Goal: Information Seeking & Learning: Learn about a topic

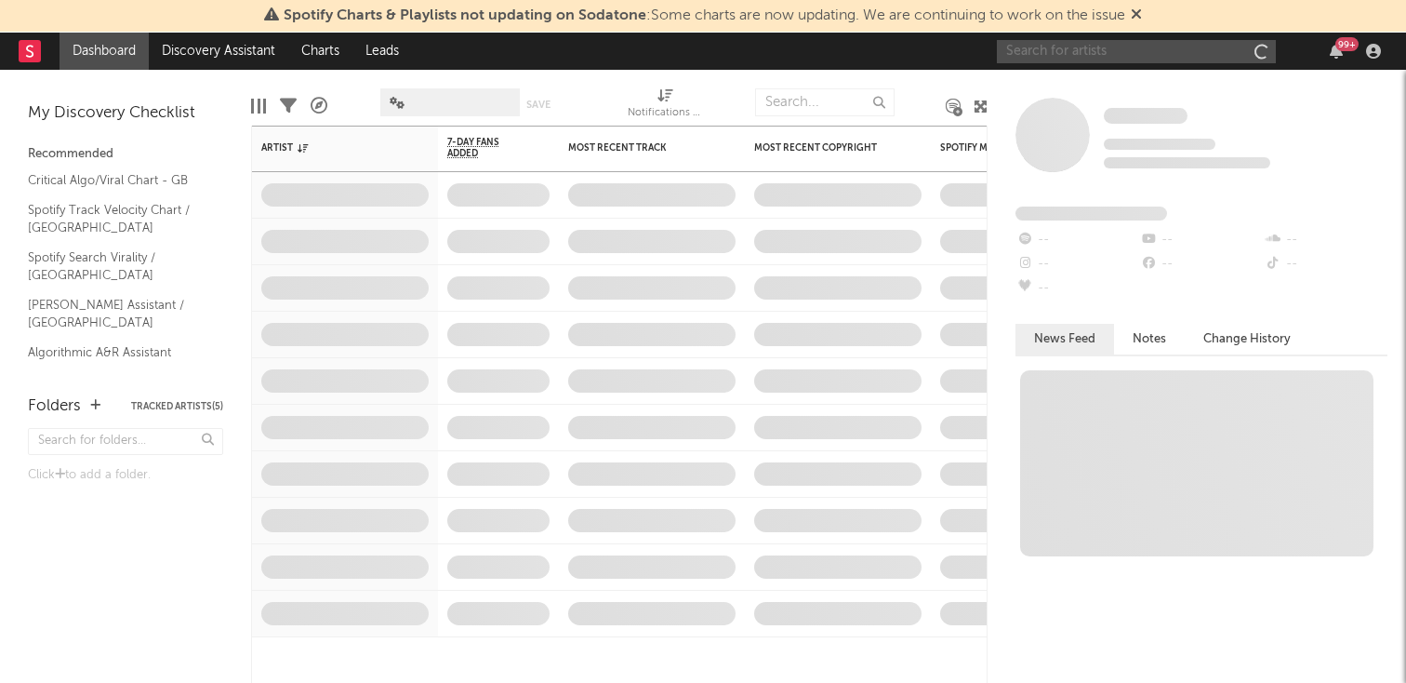
click at [1047, 57] on input "text" at bounding box center [1136, 51] width 279 height 23
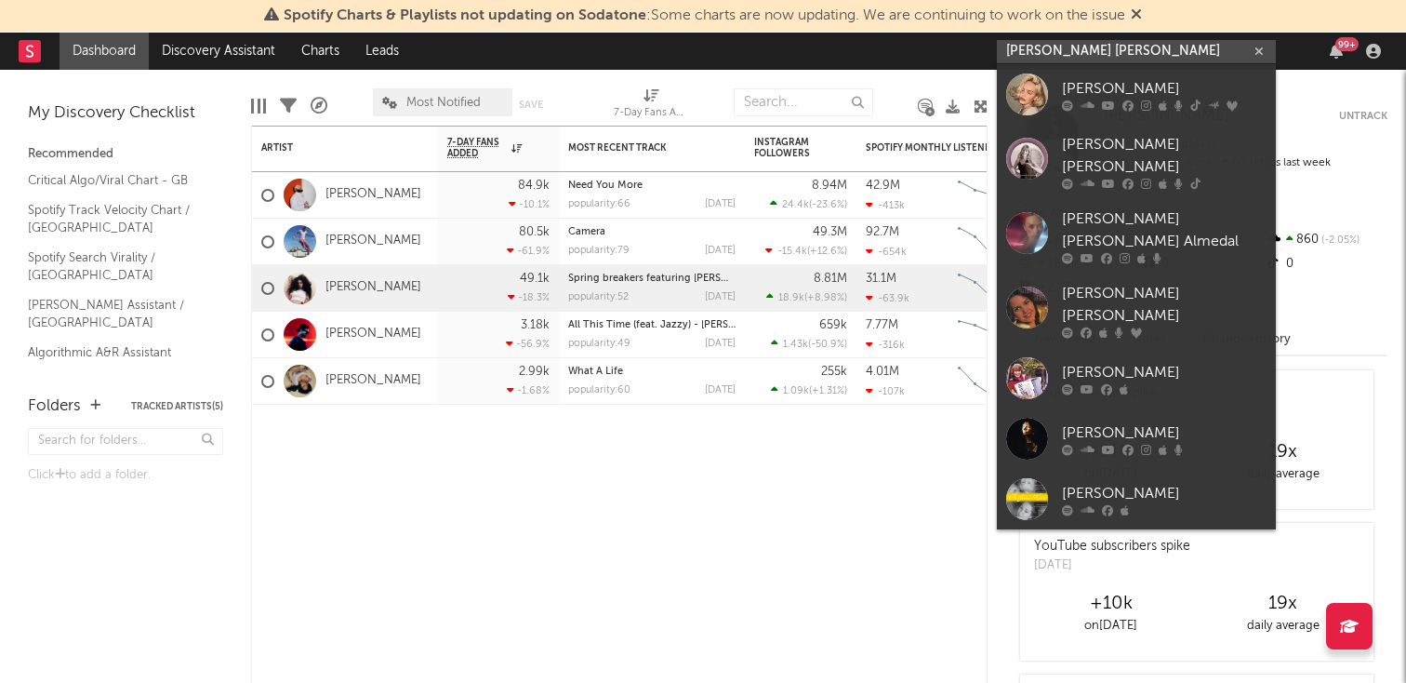
type input "[PERSON_NAME] [PERSON_NAME]"
click at [1090, 105] on icon at bounding box center [1088, 105] width 14 height 11
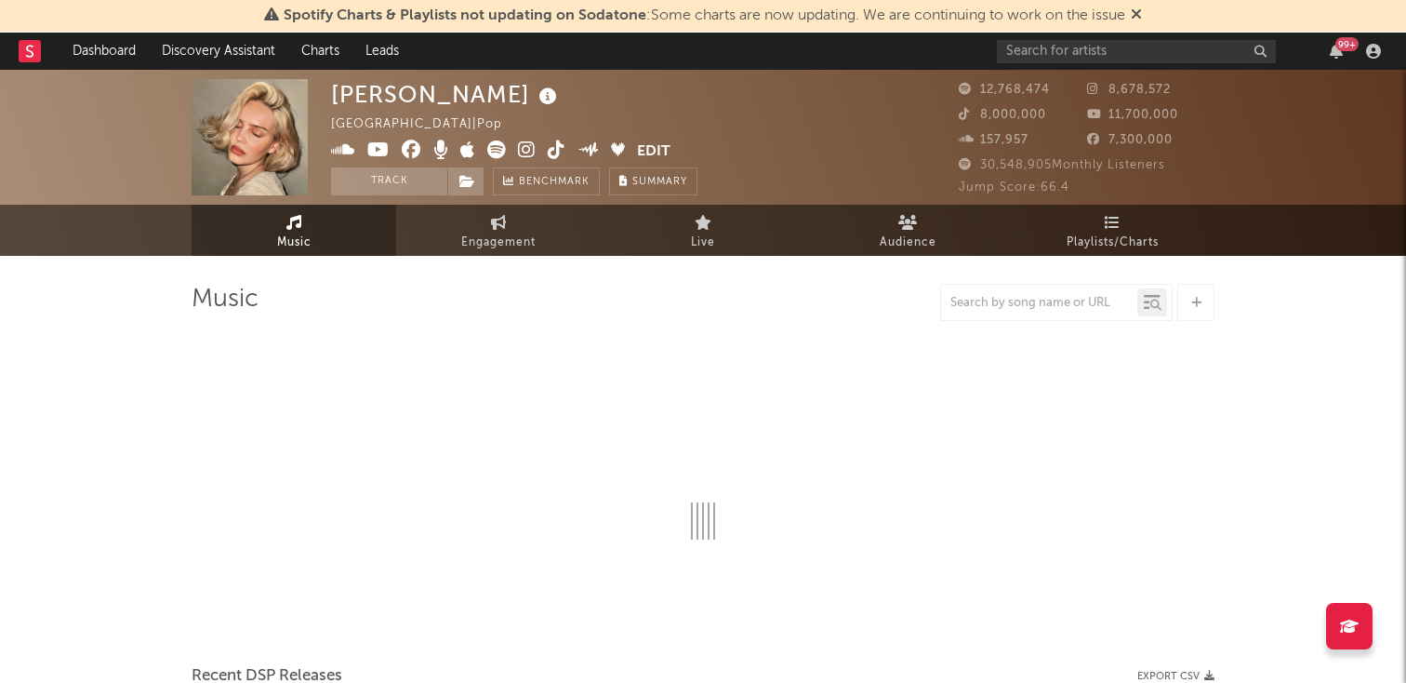
select select "6m"
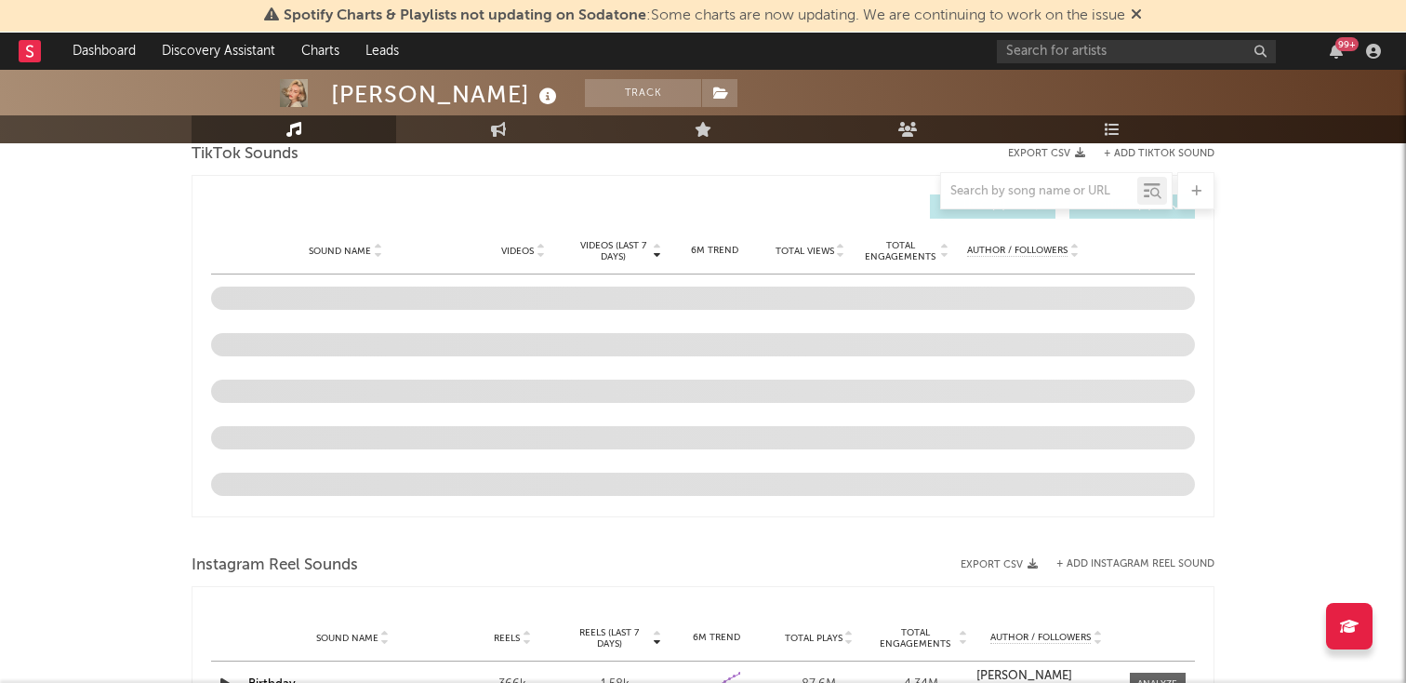
scroll to position [1234, 0]
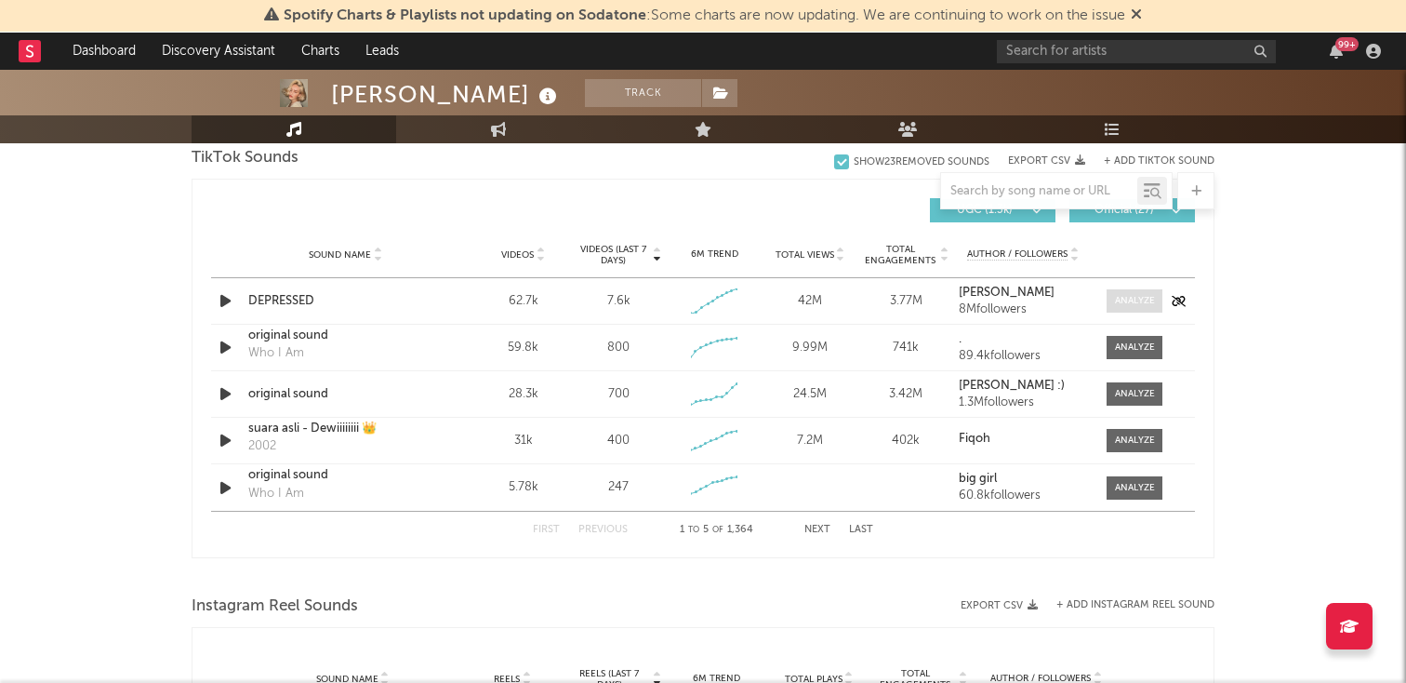
click at [1133, 298] on div at bounding box center [1135, 301] width 40 height 14
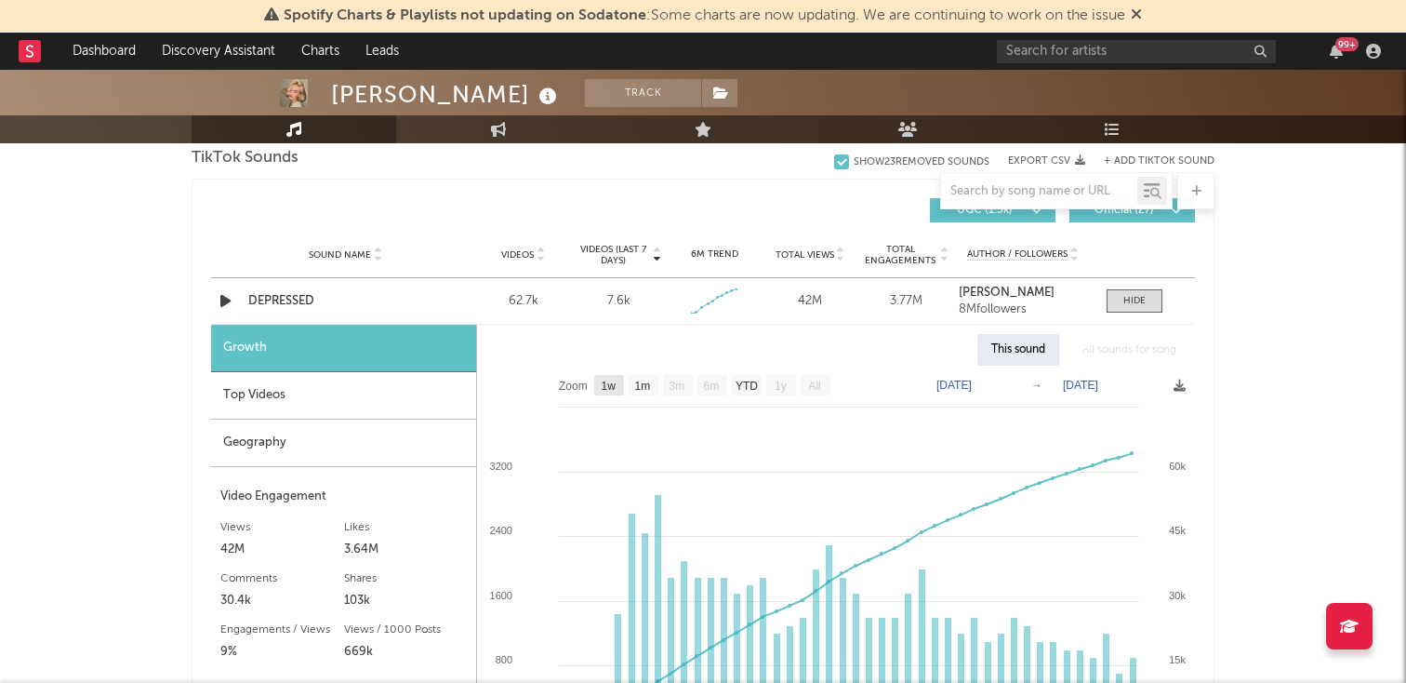
click at [608, 393] on rect at bounding box center [609, 385] width 30 height 20
select select "1w"
type input "[DATE]"
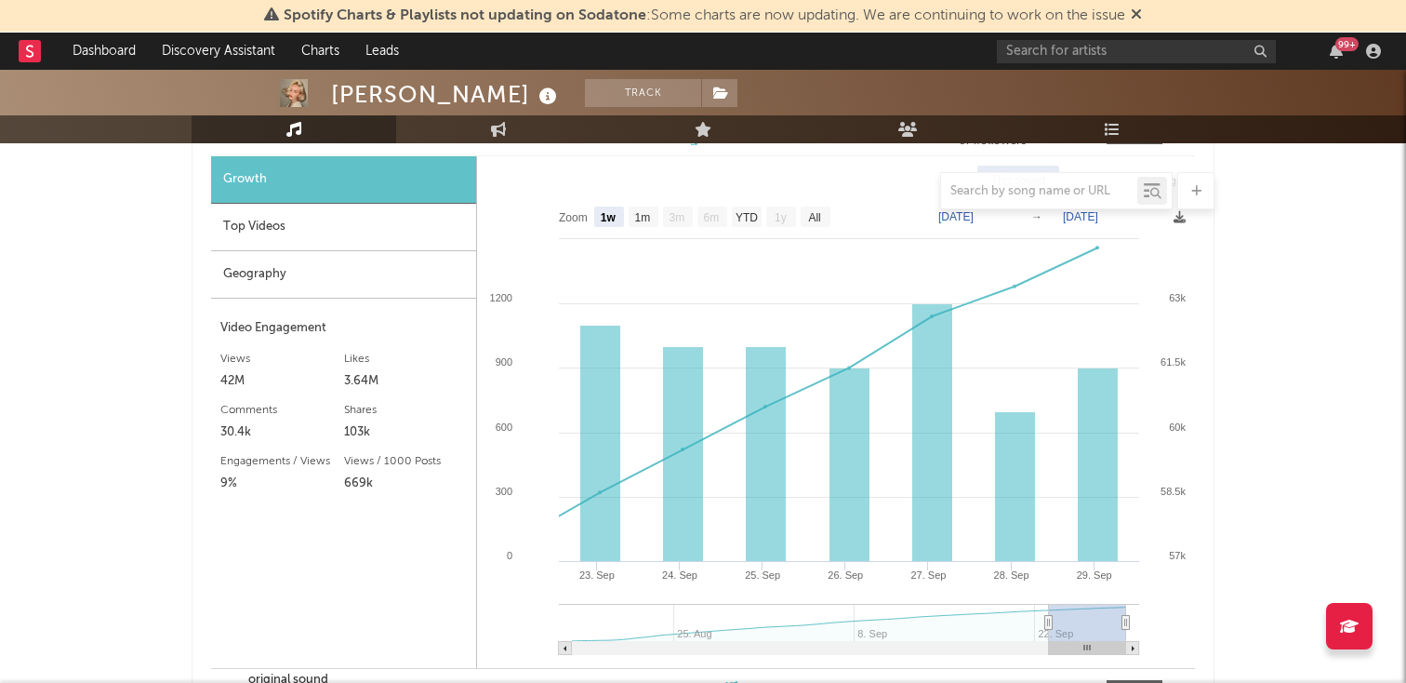
scroll to position [1430, 0]
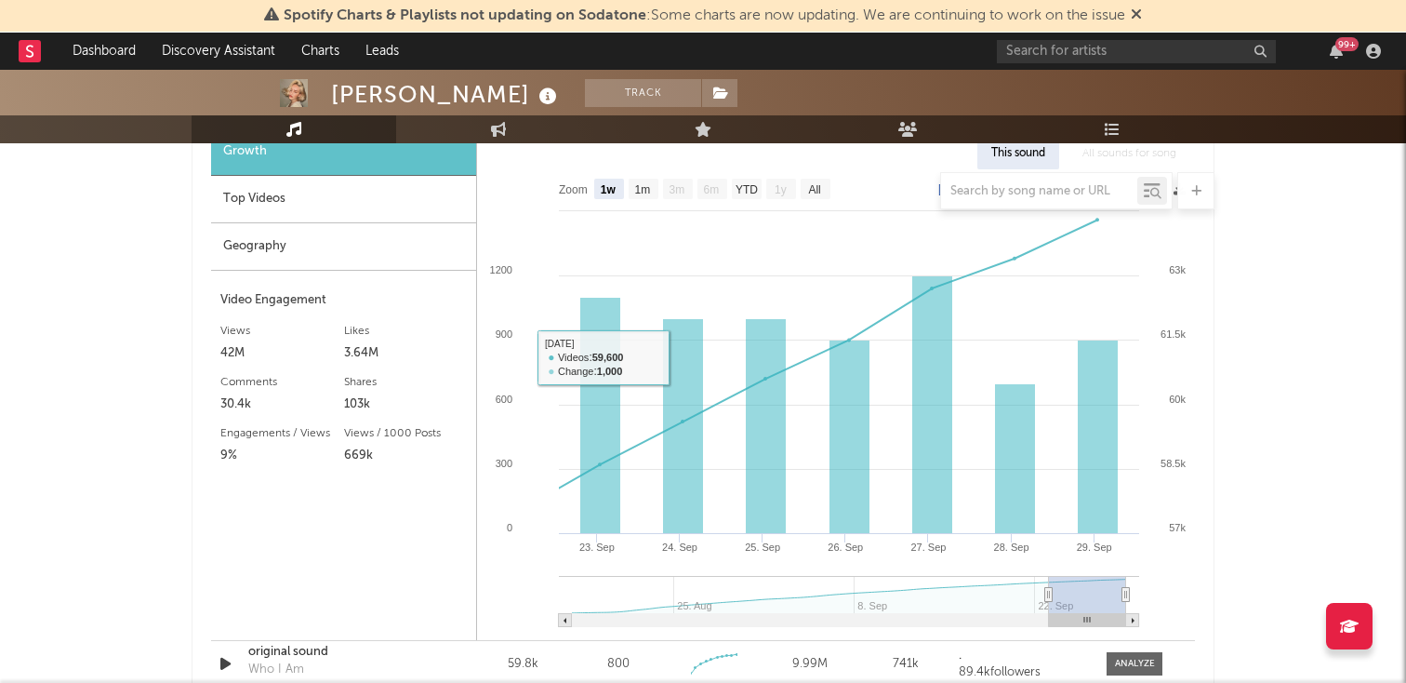
click at [644, 195] on div at bounding box center [703, 190] width 1023 height 37
click at [644, 194] on div at bounding box center [703, 190] width 1023 height 37
click at [643, 185] on div at bounding box center [703, 190] width 1023 height 37
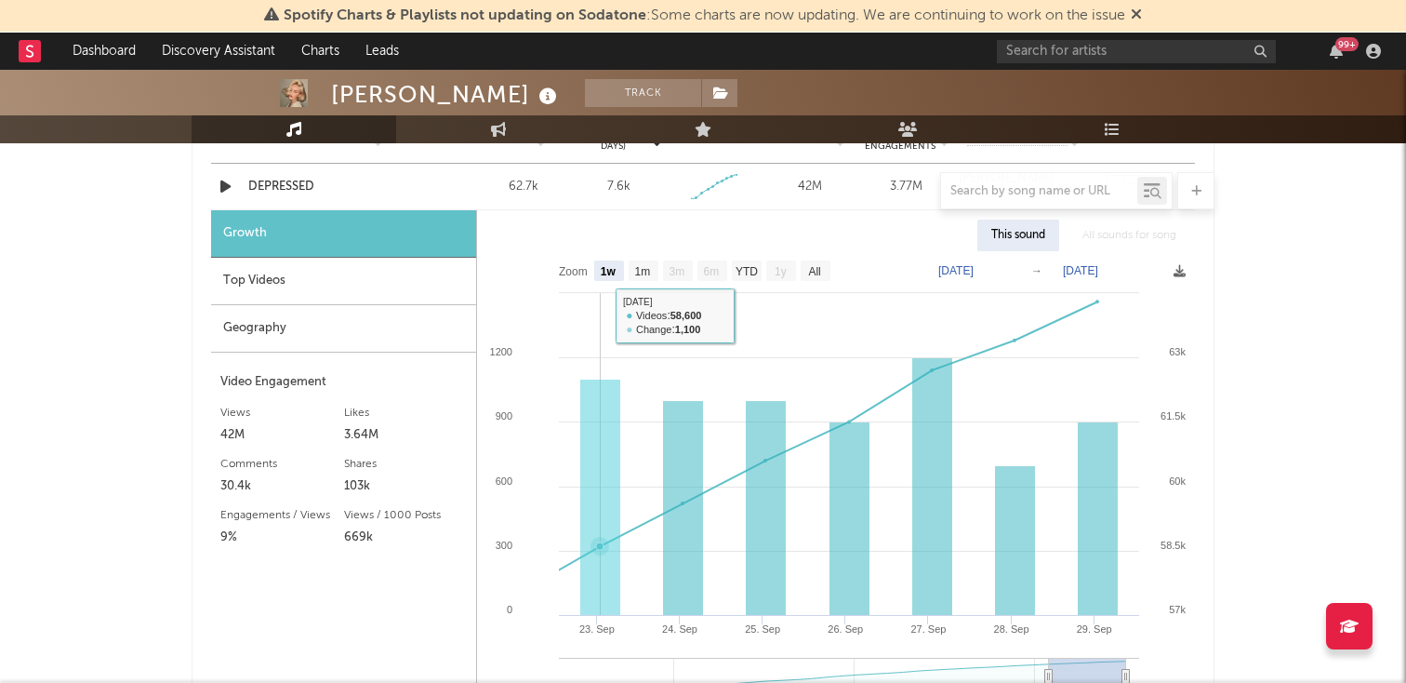
scroll to position [1357, 0]
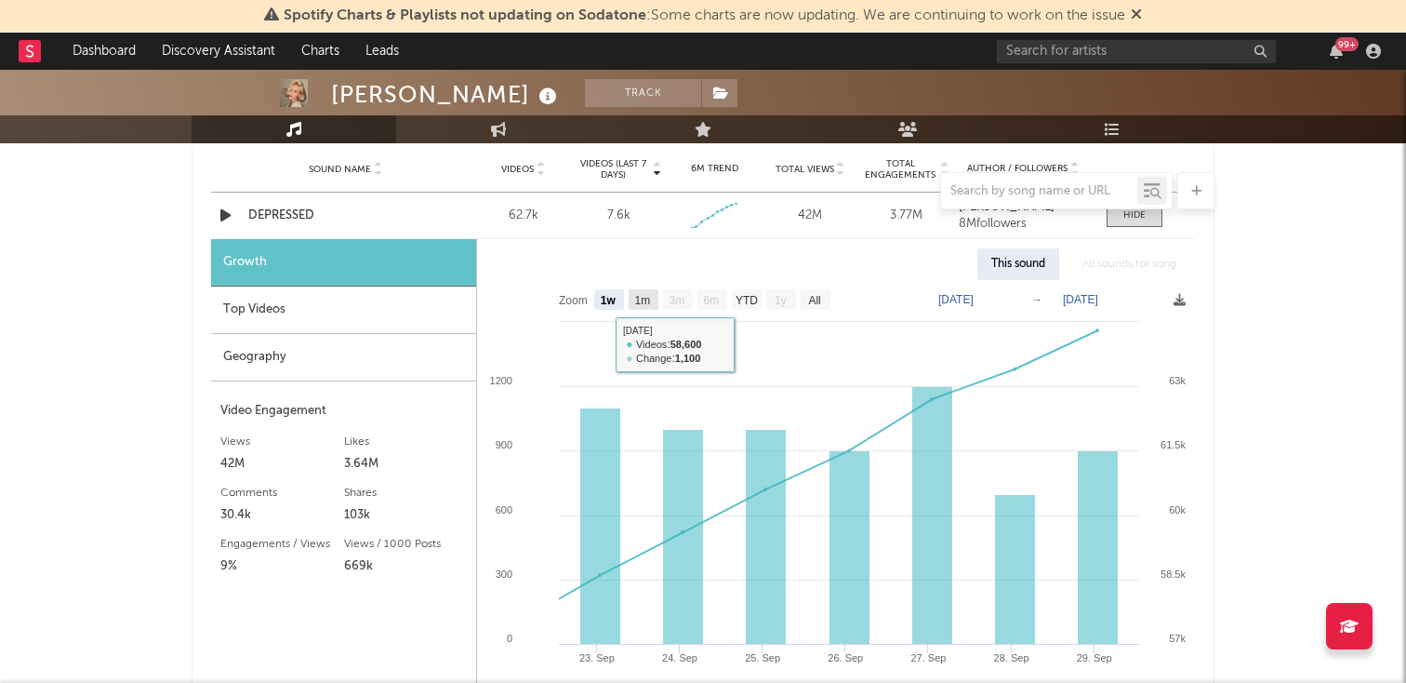
click at [646, 299] on text "1m" at bounding box center [643, 300] width 16 height 13
select select "1m"
type input "[DATE]"
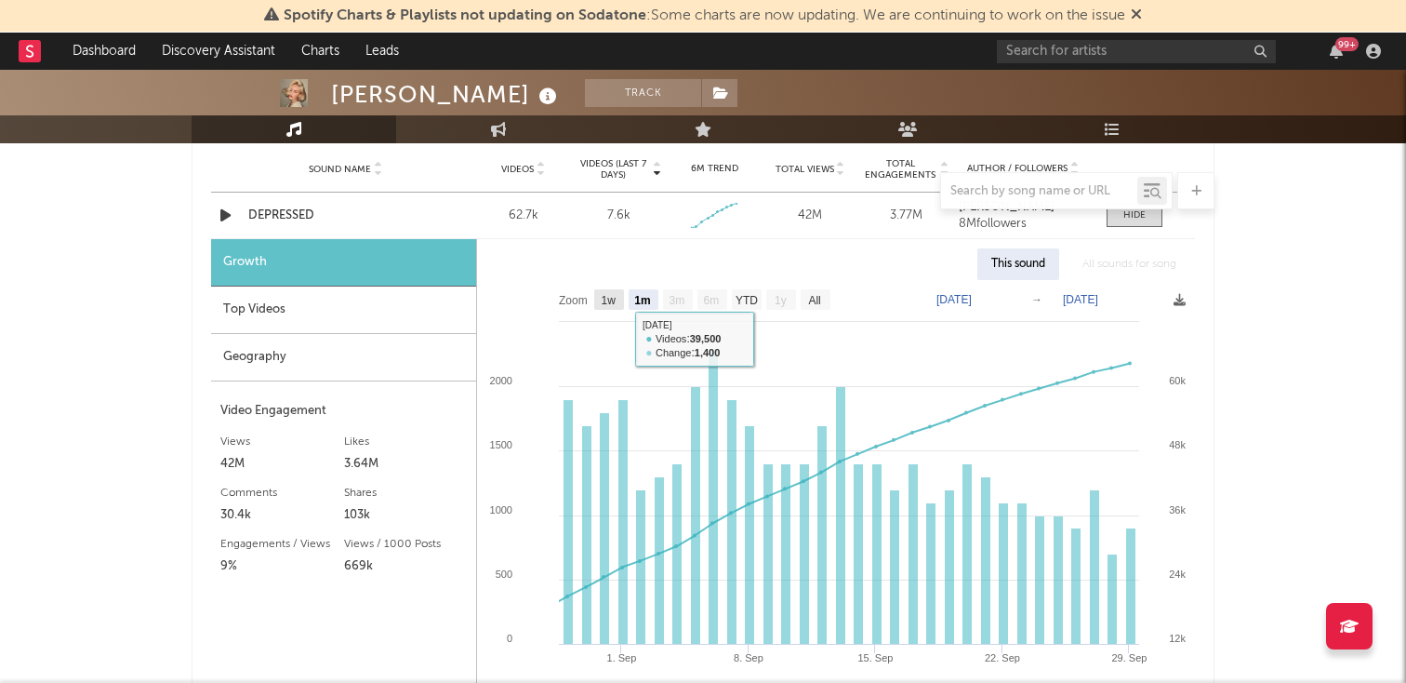
click at [611, 299] on text "1w" at bounding box center [609, 300] width 15 height 13
select select "1w"
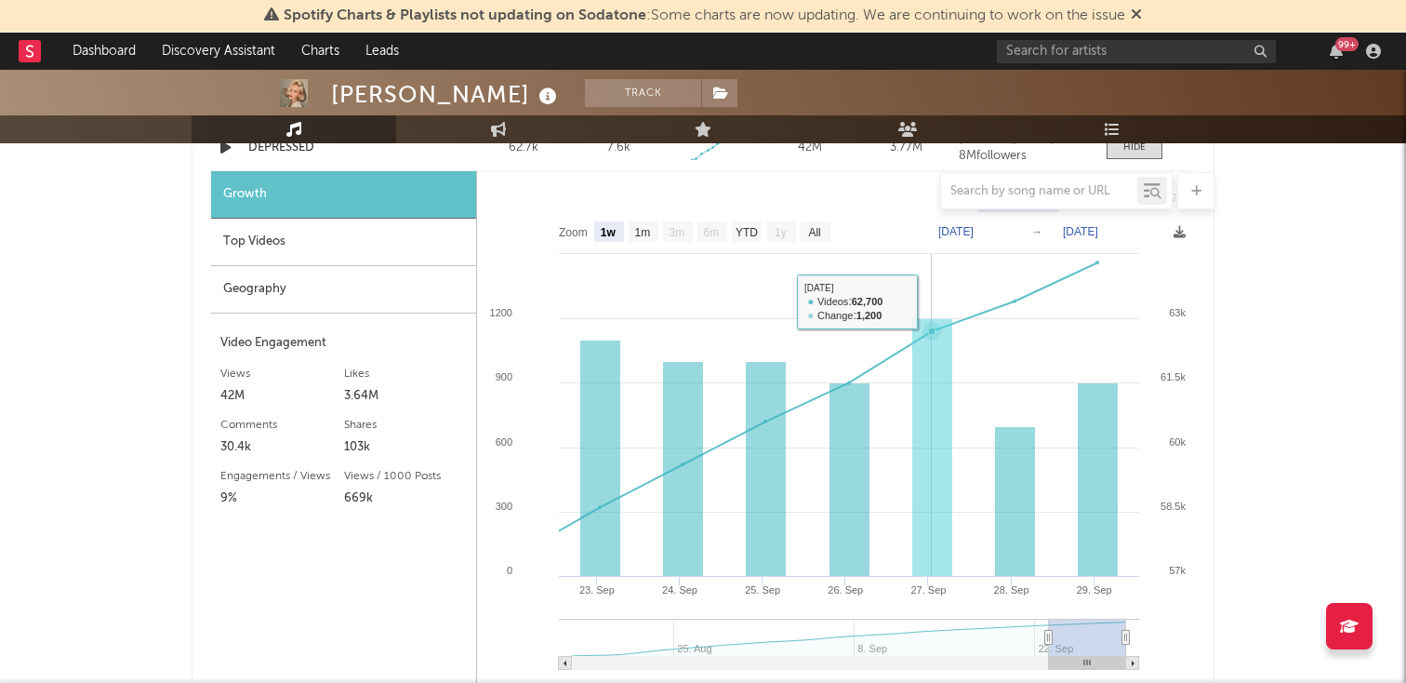
scroll to position [1469, 0]
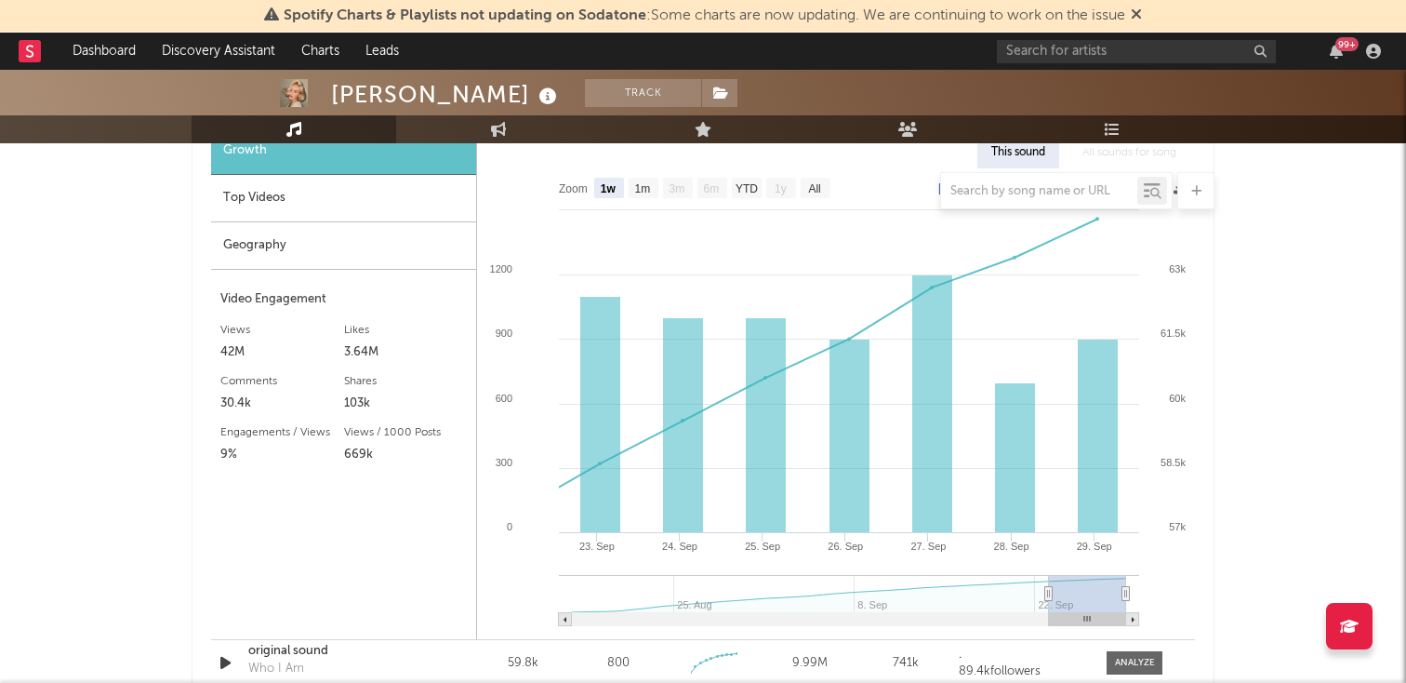
type input "[DATE]"
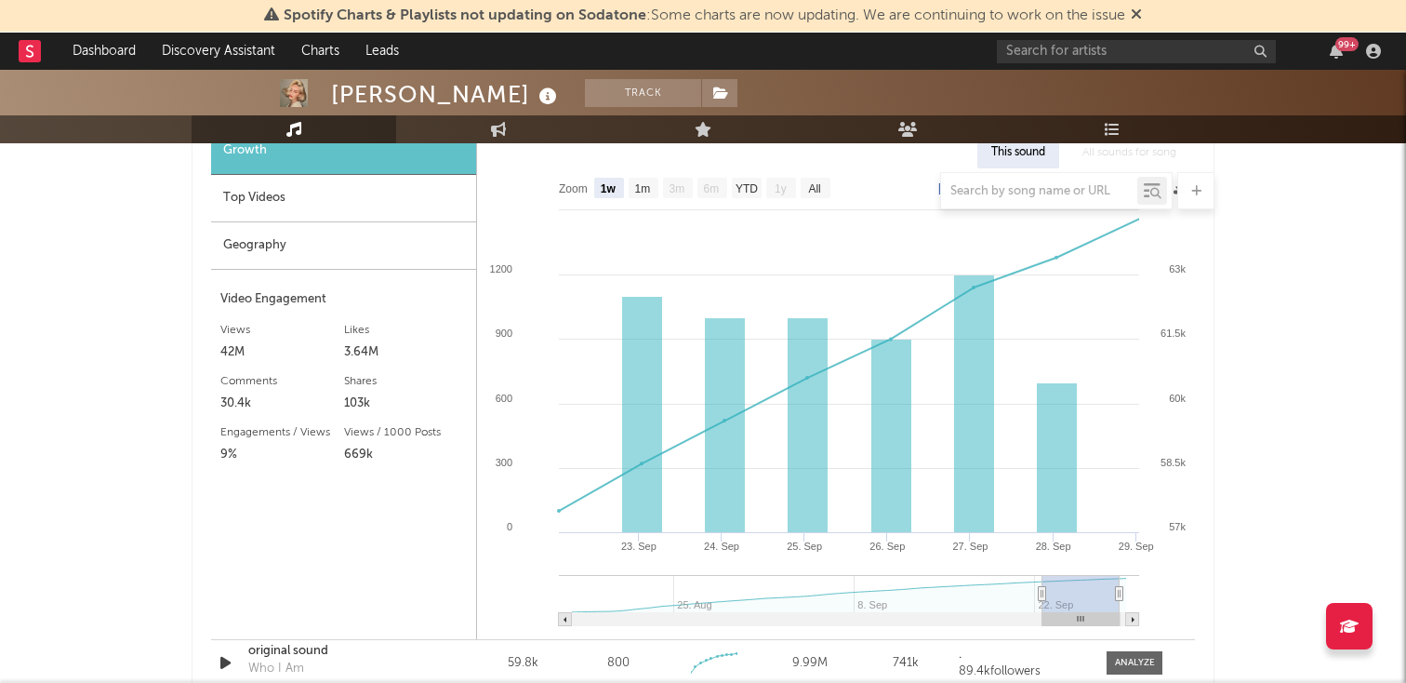
type input "[DATE]"
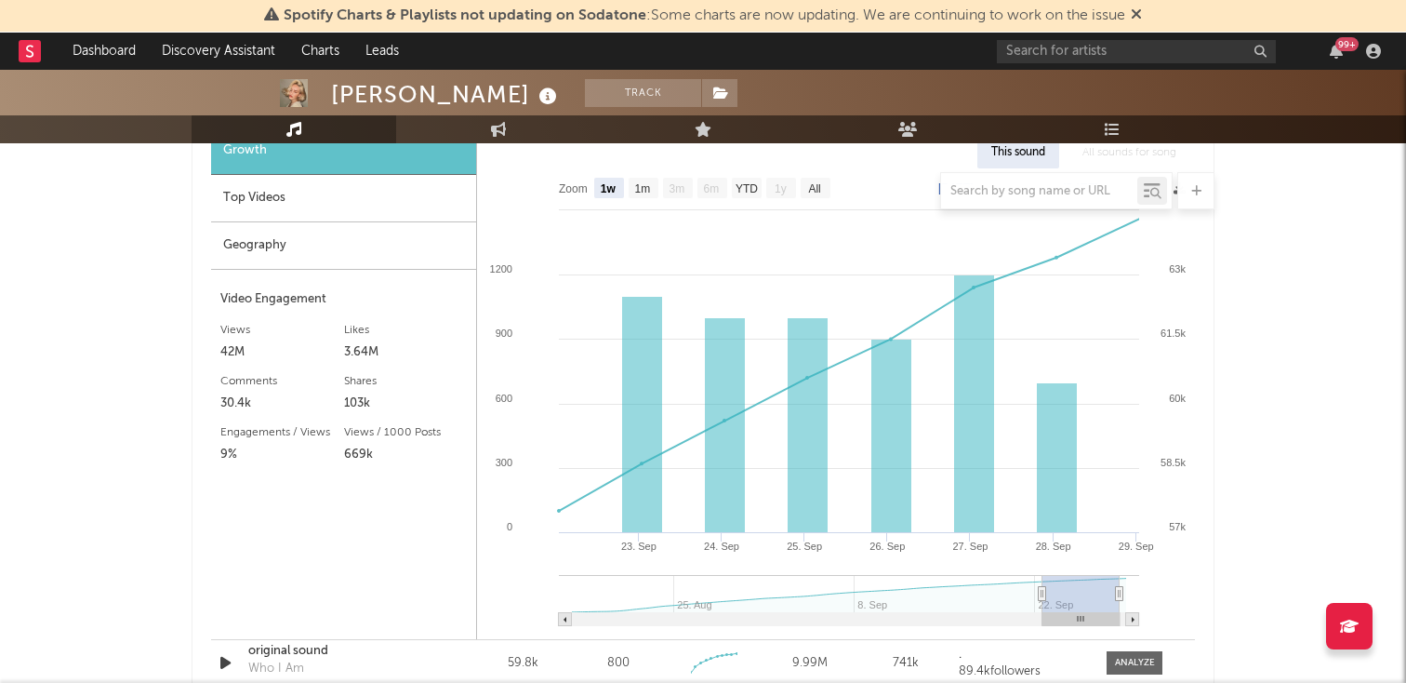
type input "[DATE]"
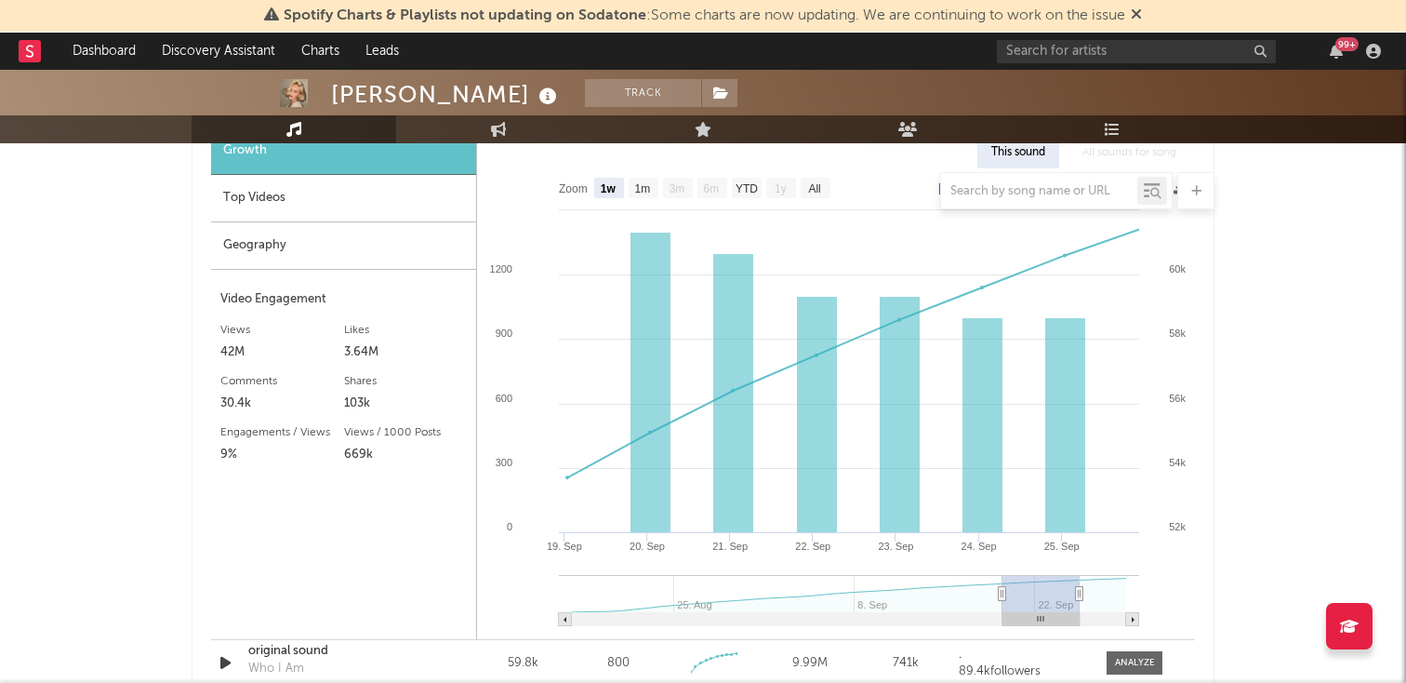
type input "[DATE]"
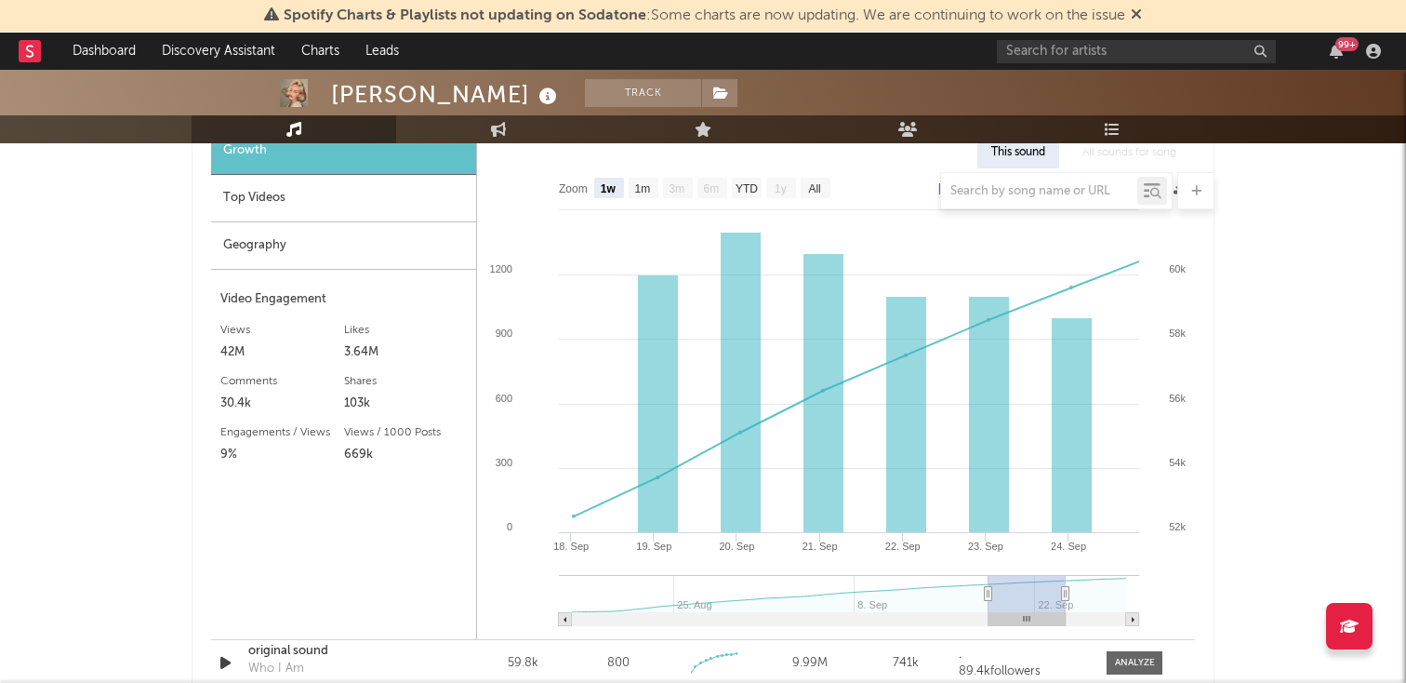
type input "[DATE]"
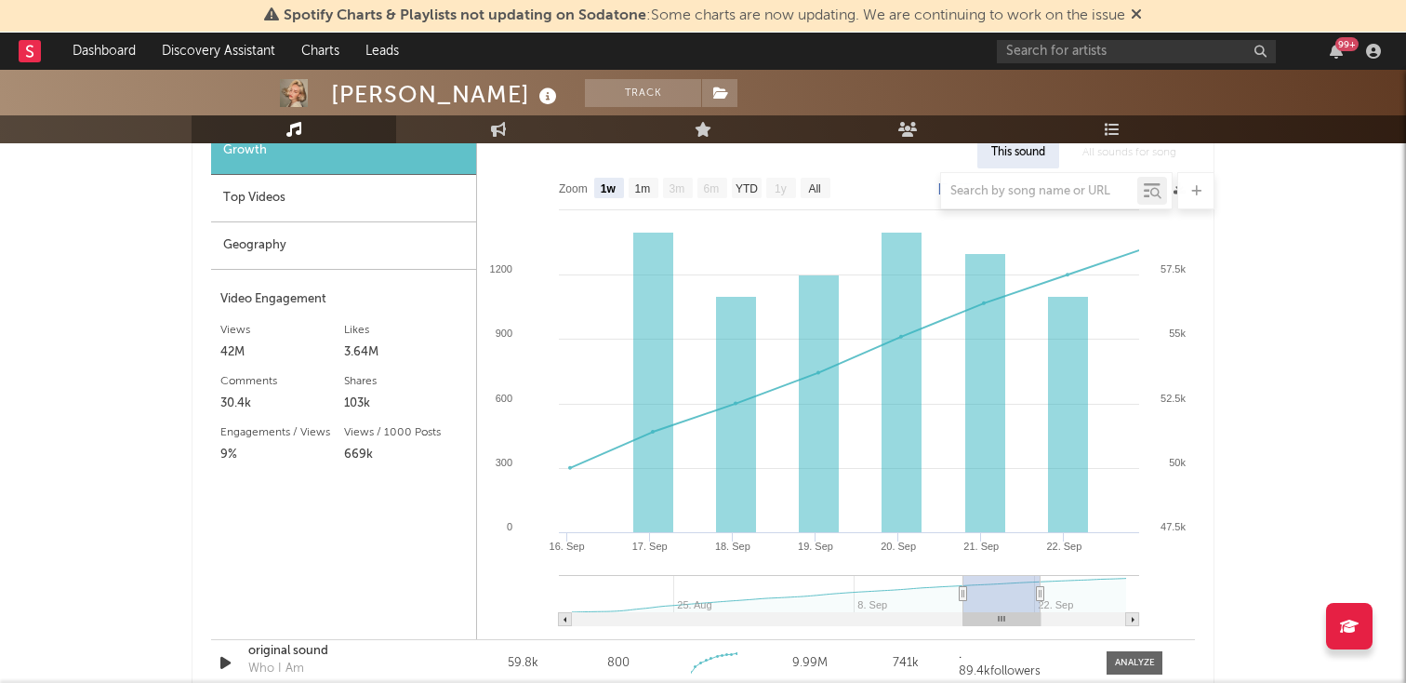
drag, startPoint x: 1102, startPoint y: 606, endPoint x: 1017, endPoint y: 606, distance: 85.6
click at [1017, 606] on rect at bounding box center [1002, 593] width 77 height 37
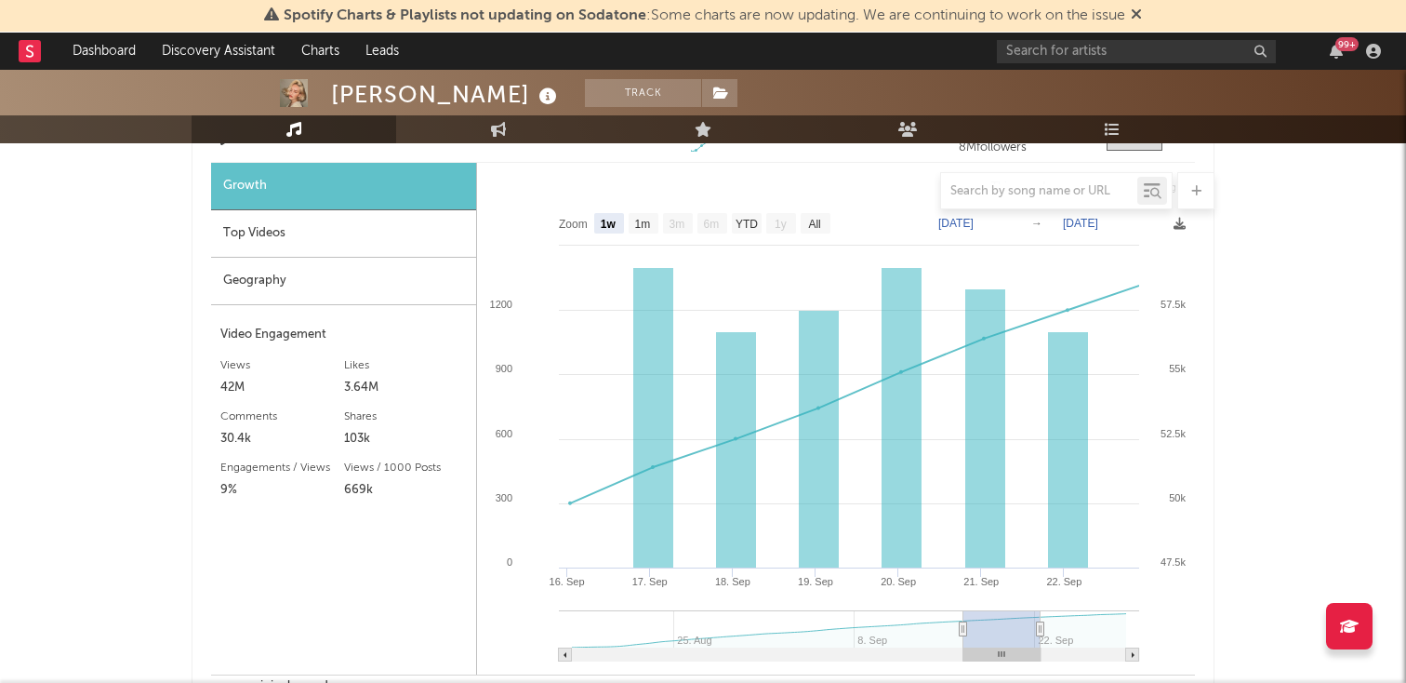
scroll to position [1414, 0]
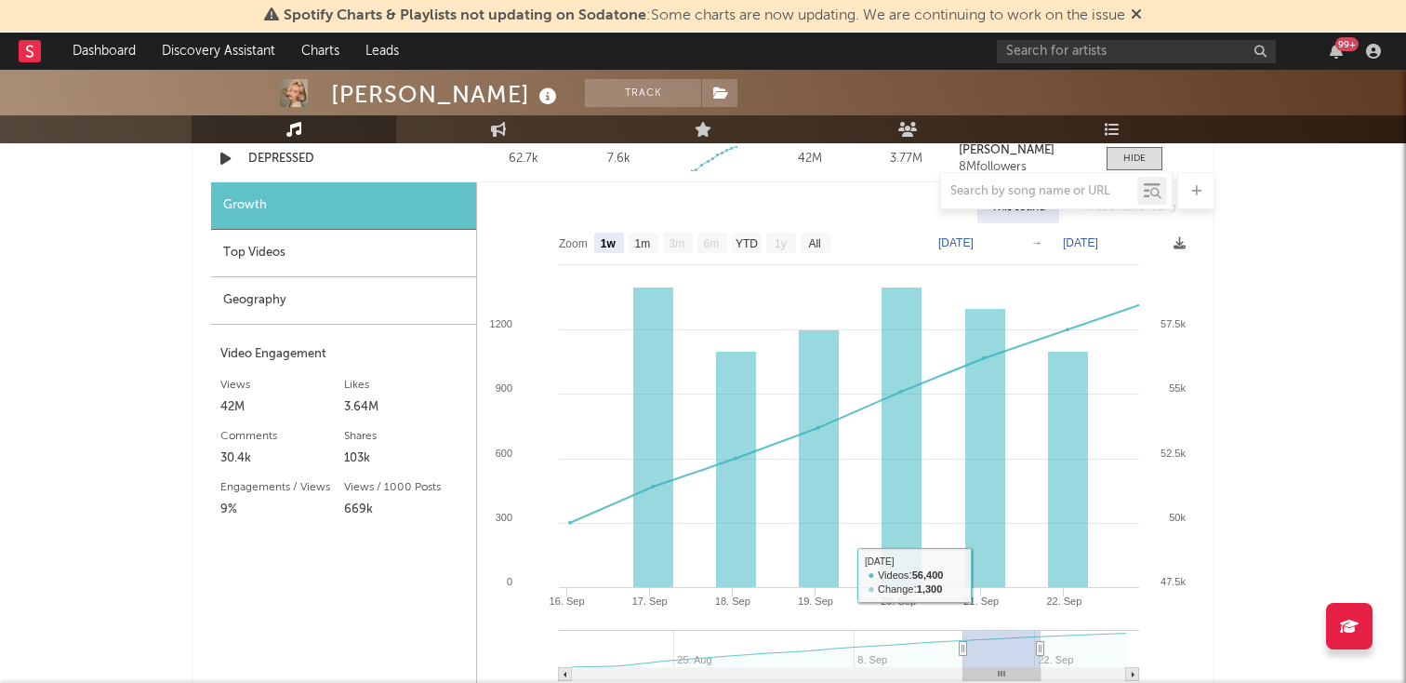
type input "[DATE]"
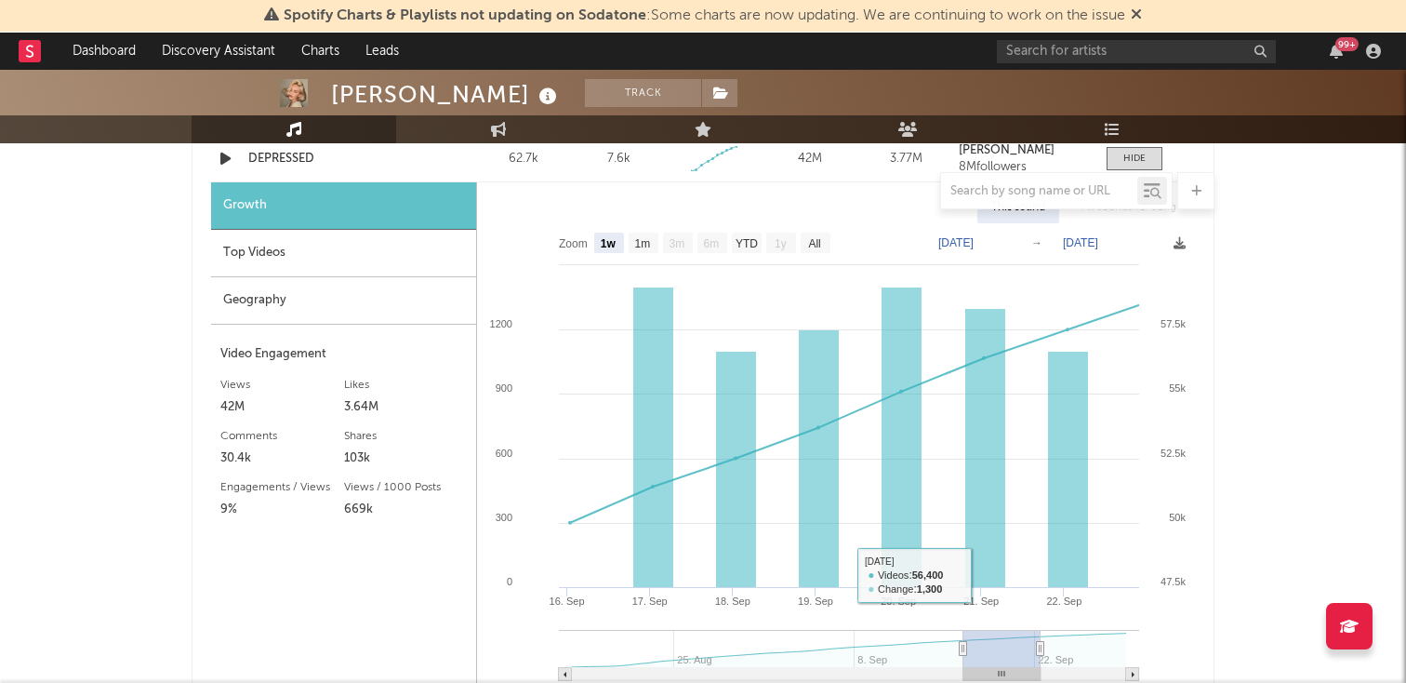
type input "[DATE]"
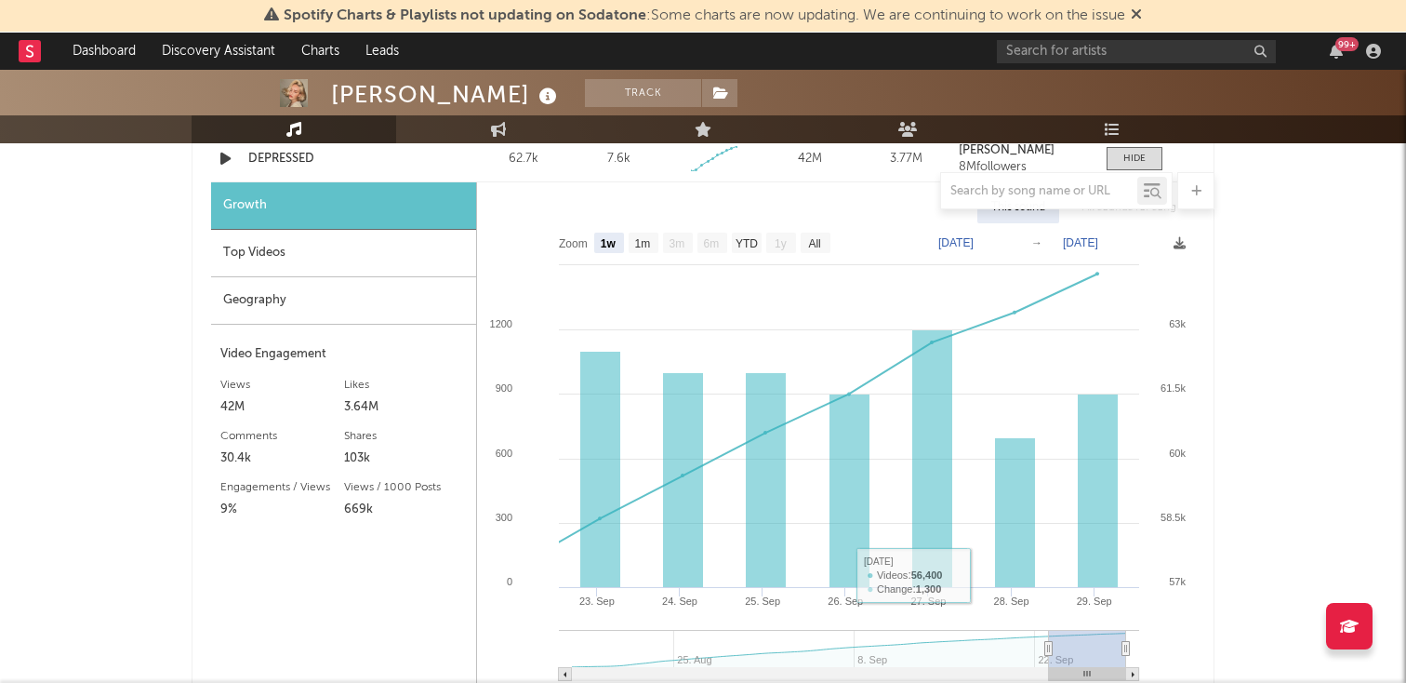
drag, startPoint x: 999, startPoint y: 633, endPoint x: 1130, endPoint y: 633, distance: 131.1
click at [1130, 633] on icon "Created with Highcharts 10.3.3 [DATE]. Sep [DATE]. Sep [DATE]. Sep [DATE]. Aug …" at bounding box center [836, 458] width 718 height 471
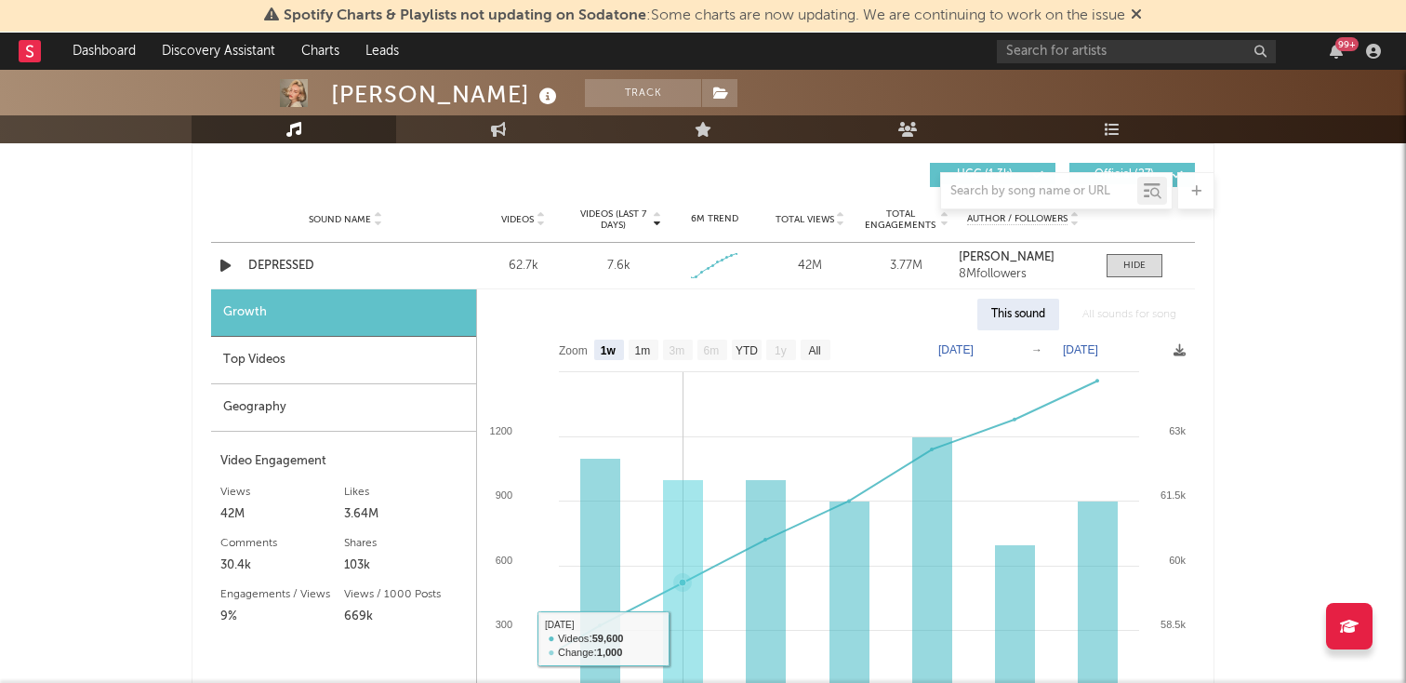
scroll to position [1294, 0]
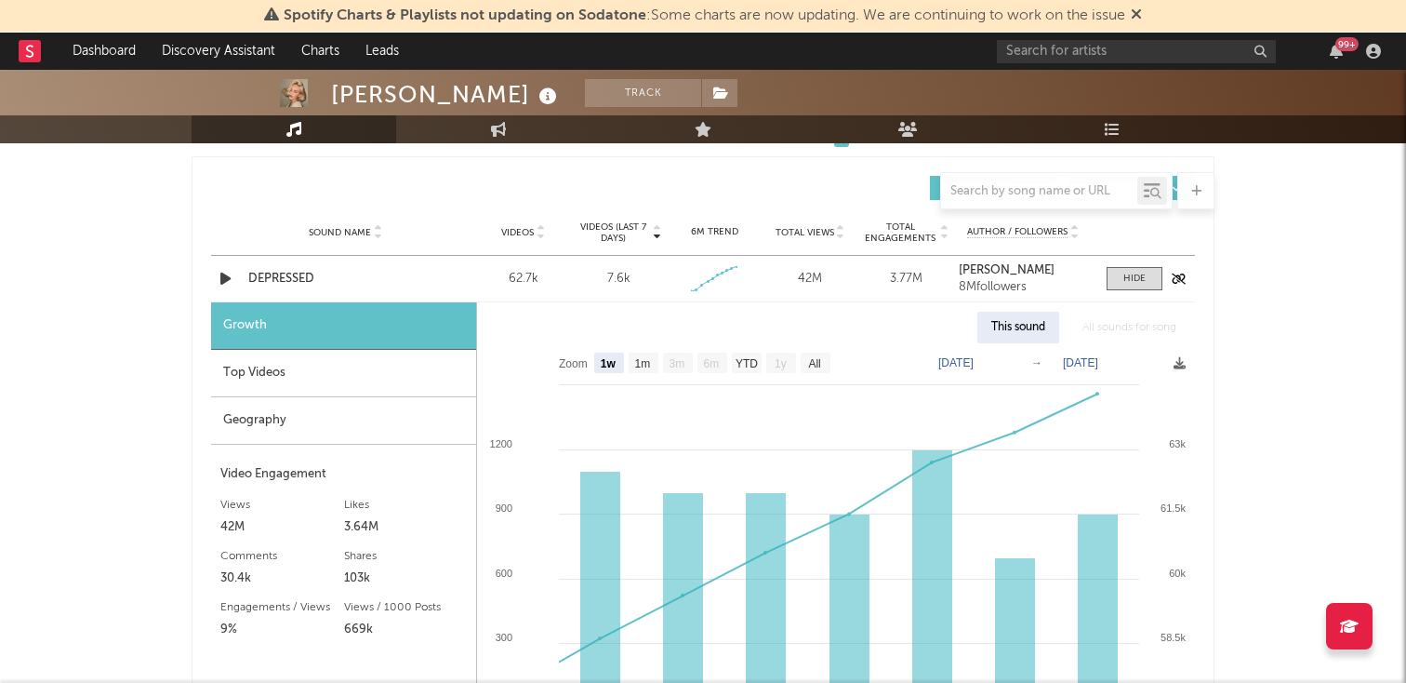
click at [330, 279] on div "DEPRESSED" at bounding box center [345, 279] width 194 height 19
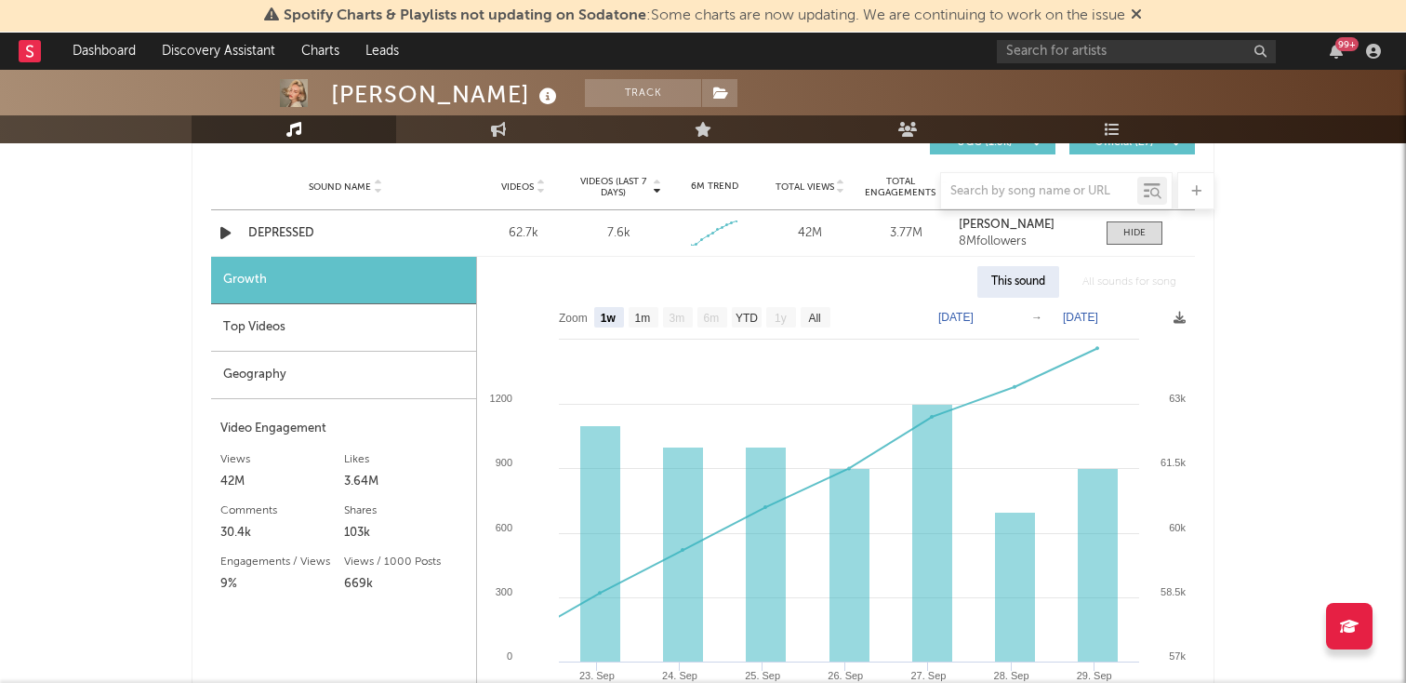
scroll to position [1337, 0]
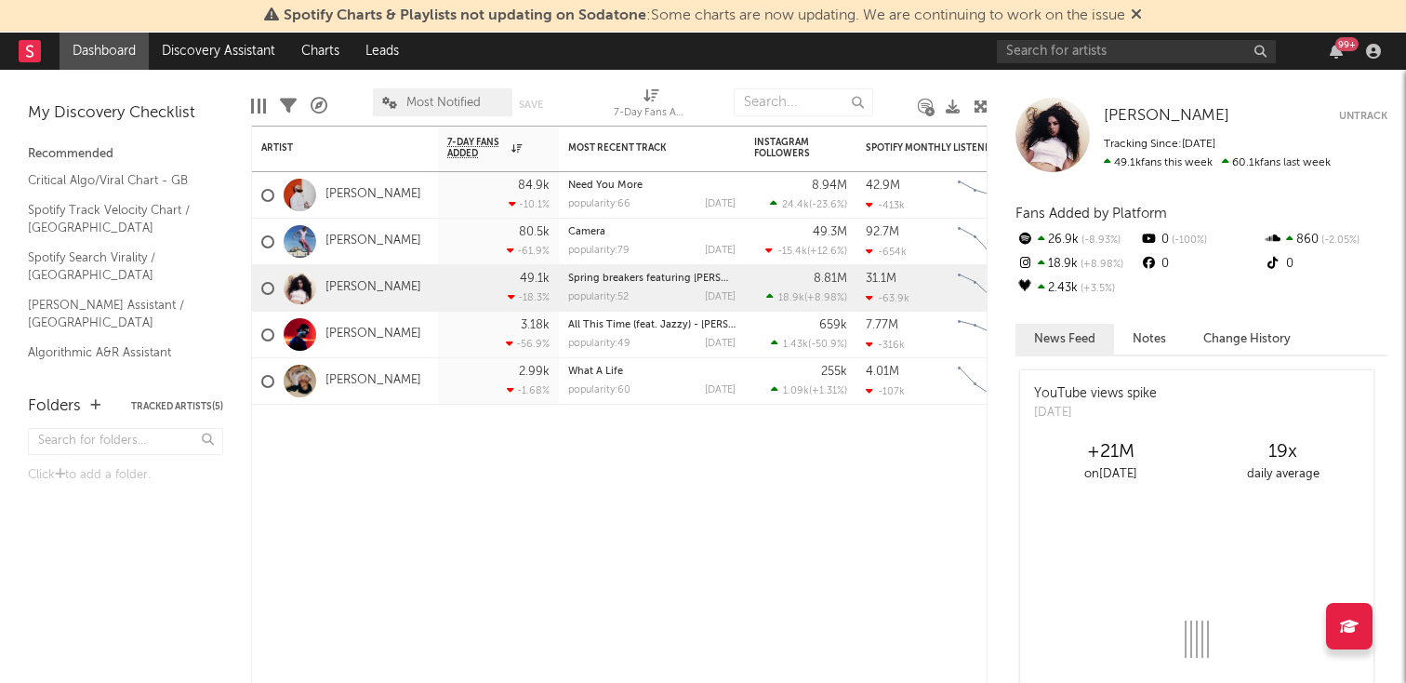
click at [1084, 33] on div "99 +" at bounding box center [1192, 51] width 391 height 37
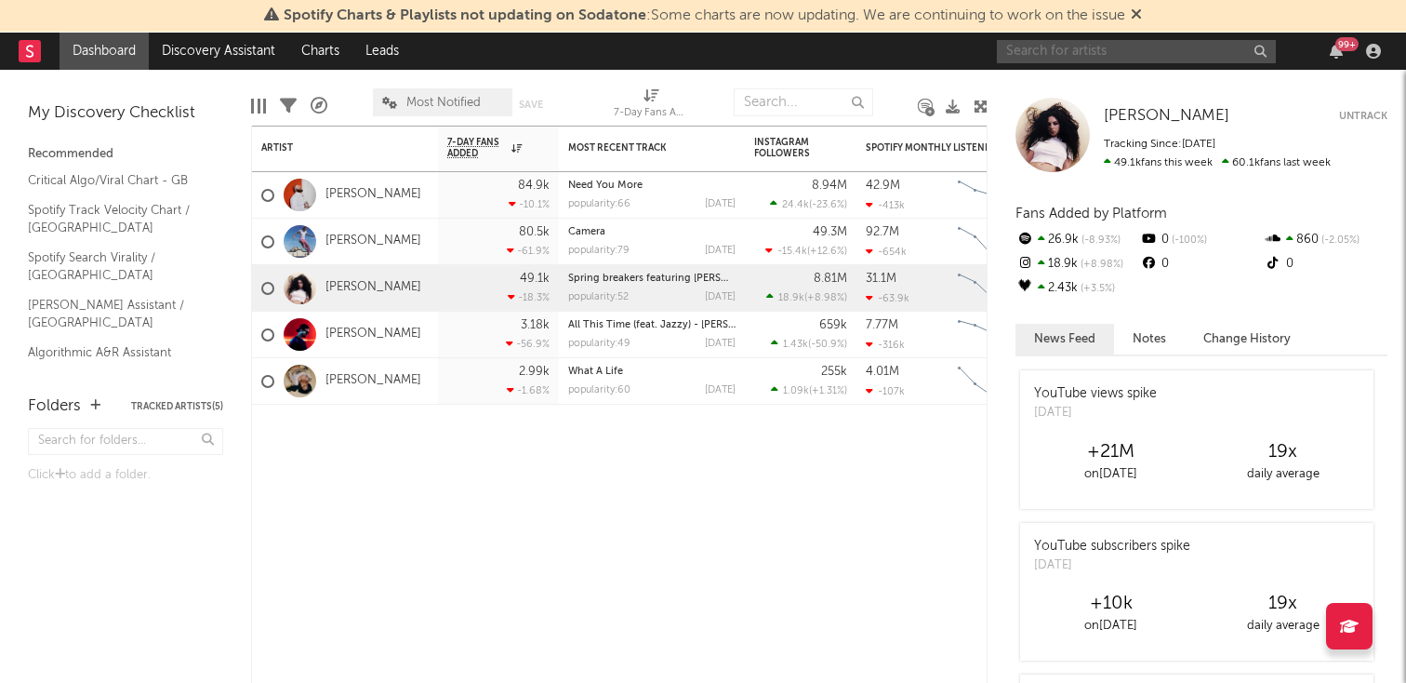
click at [1078, 42] on input "text" at bounding box center [1136, 51] width 279 height 23
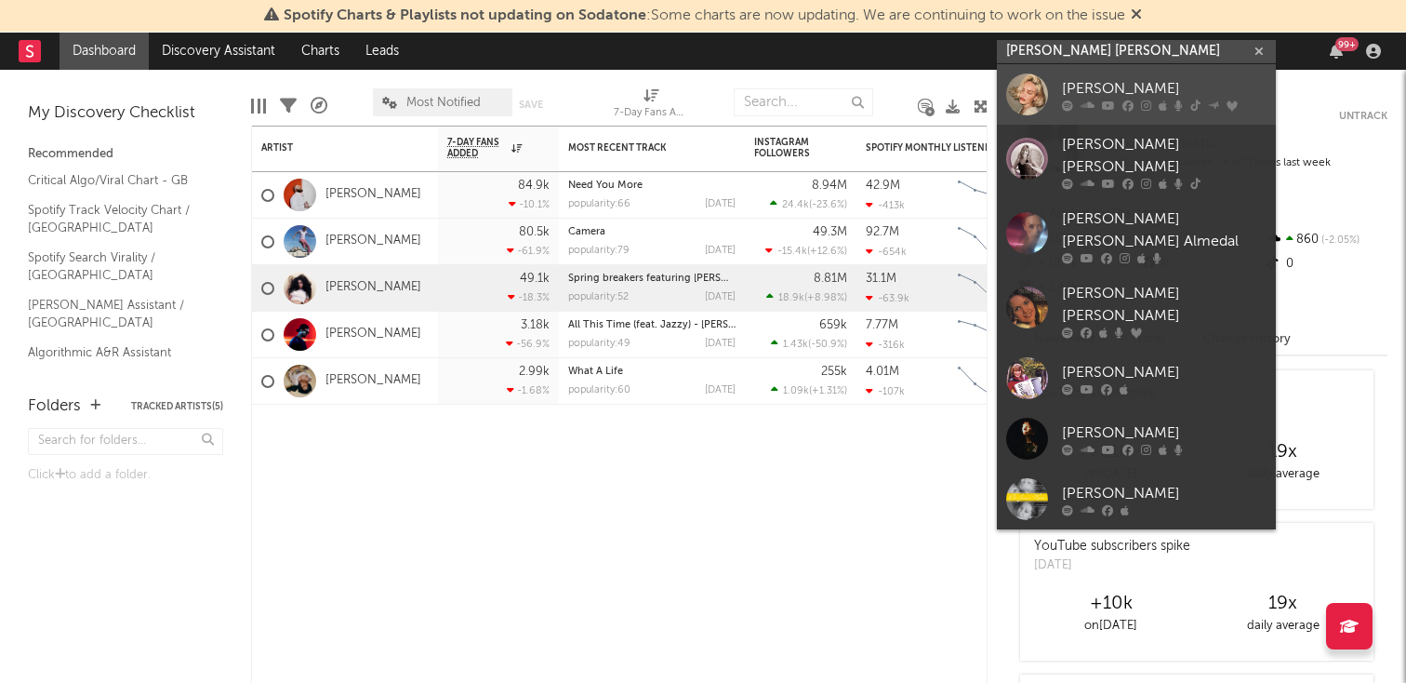
type input "[PERSON_NAME] [PERSON_NAME]"
click at [1081, 107] on icon at bounding box center [1088, 105] width 14 height 11
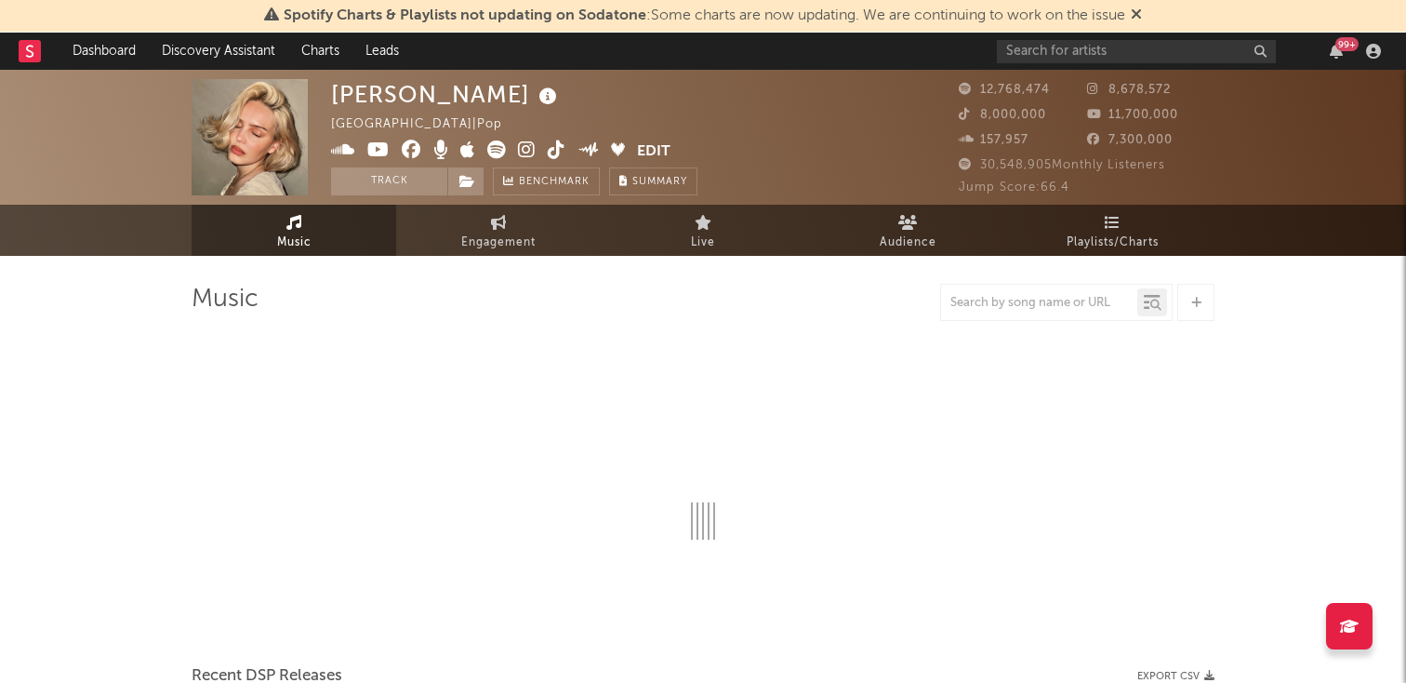
select select "6m"
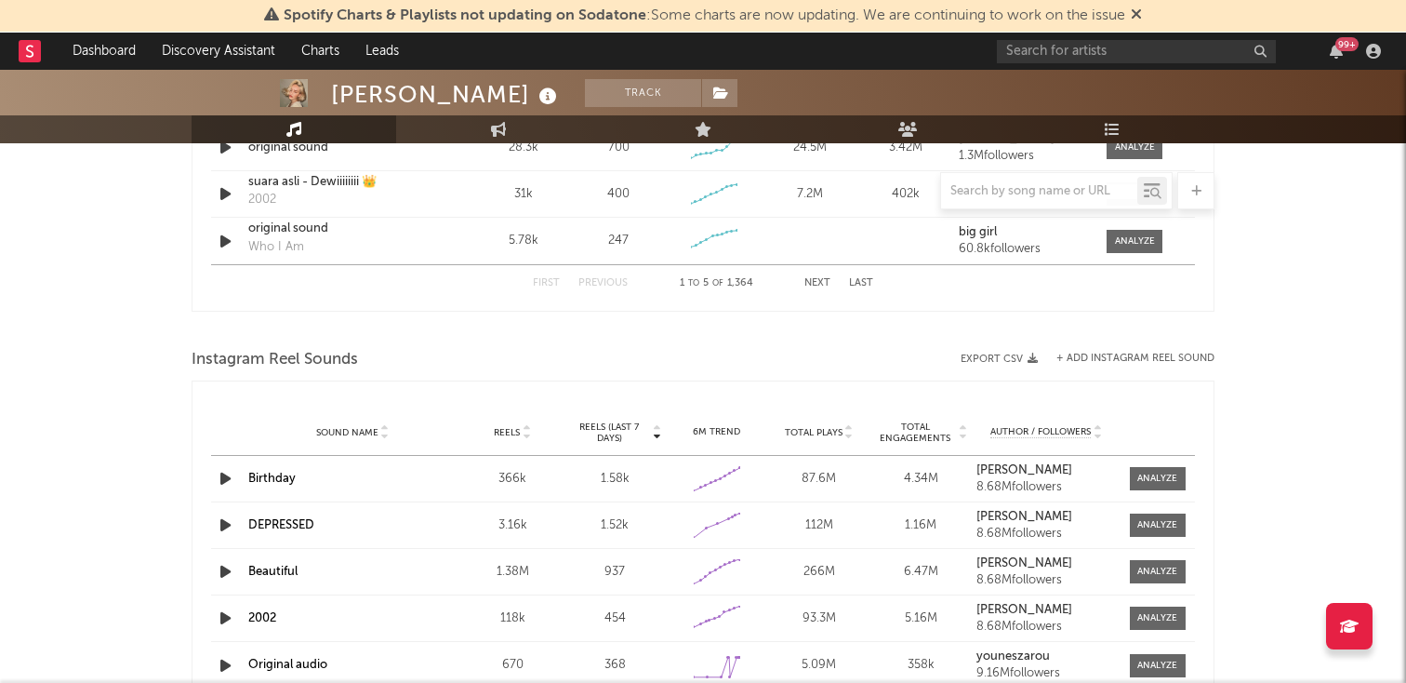
scroll to position [1555, 0]
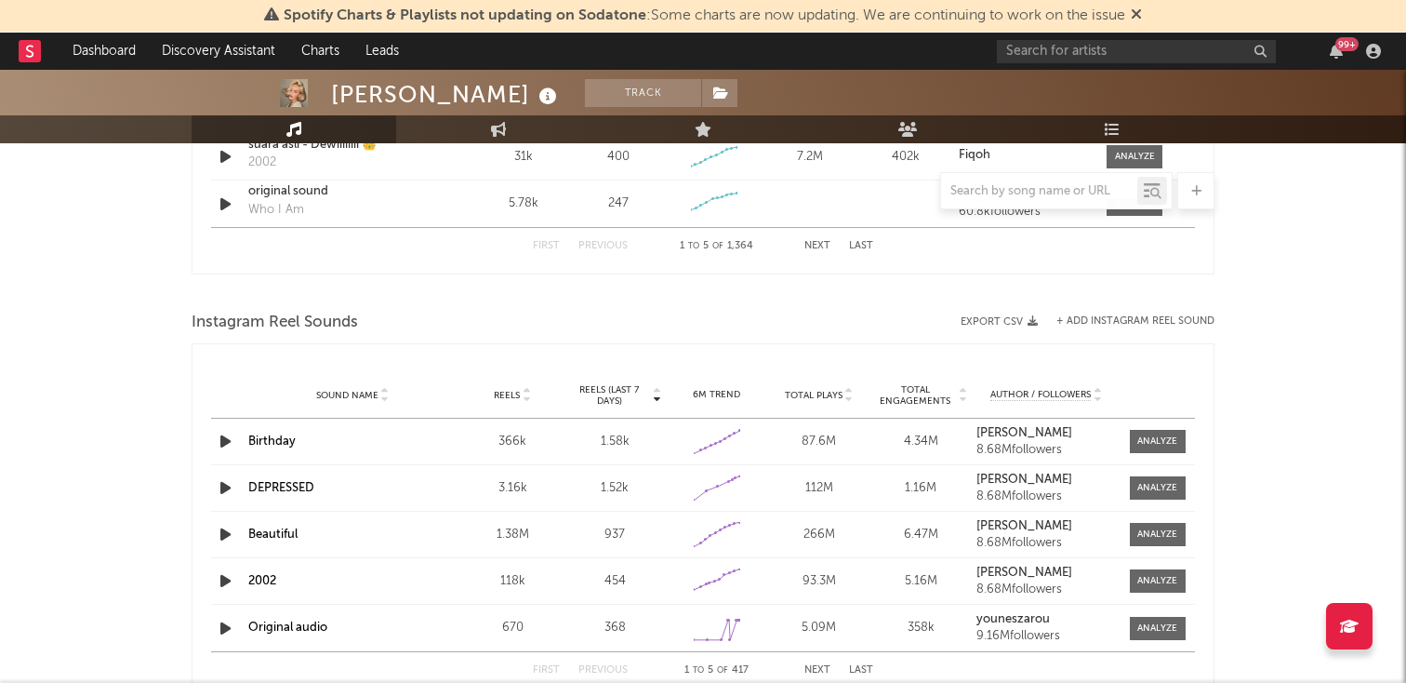
click at [259, 488] on link "DEPRESSED" at bounding box center [281, 488] width 66 height 12
